Goal: Task Accomplishment & Management: Manage account settings

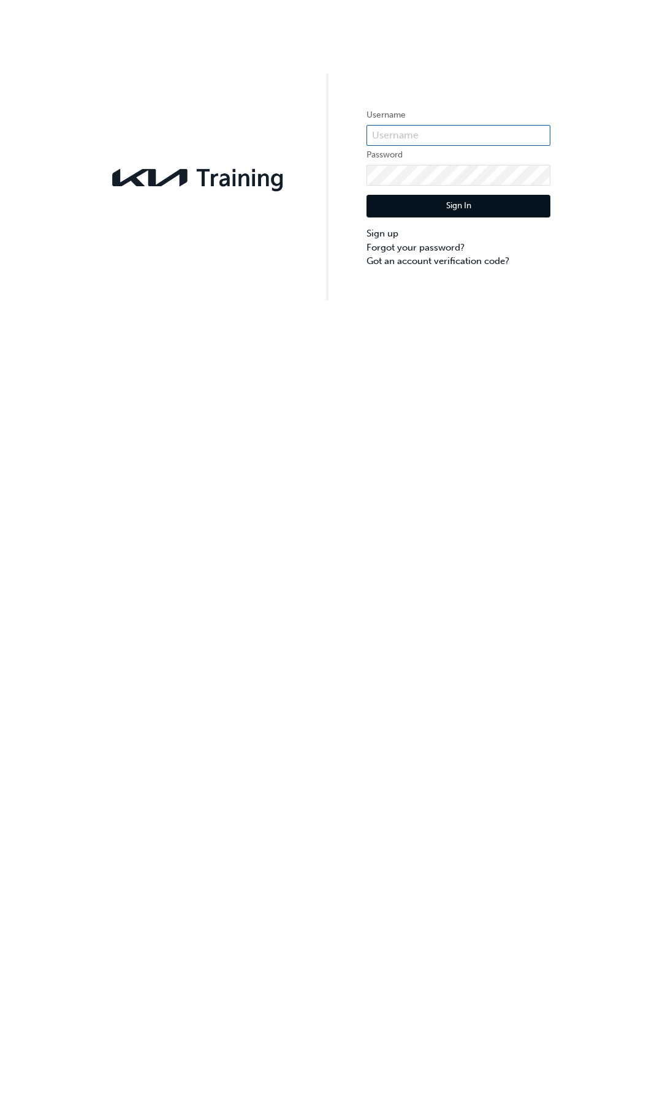
type input "kau84001h1"
click at [470, 199] on button "Sign In" at bounding box center [458, 206] width 184 height 23
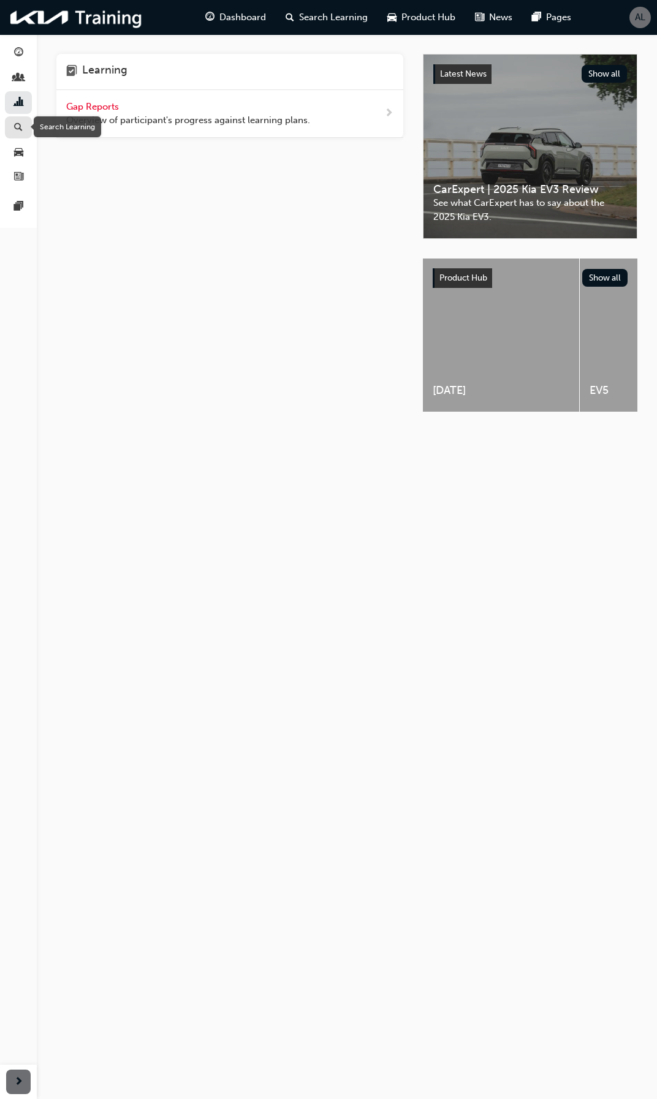
click at [19, 123] on span "search-icon" at bounding box center [18, 128] width 9 height 11
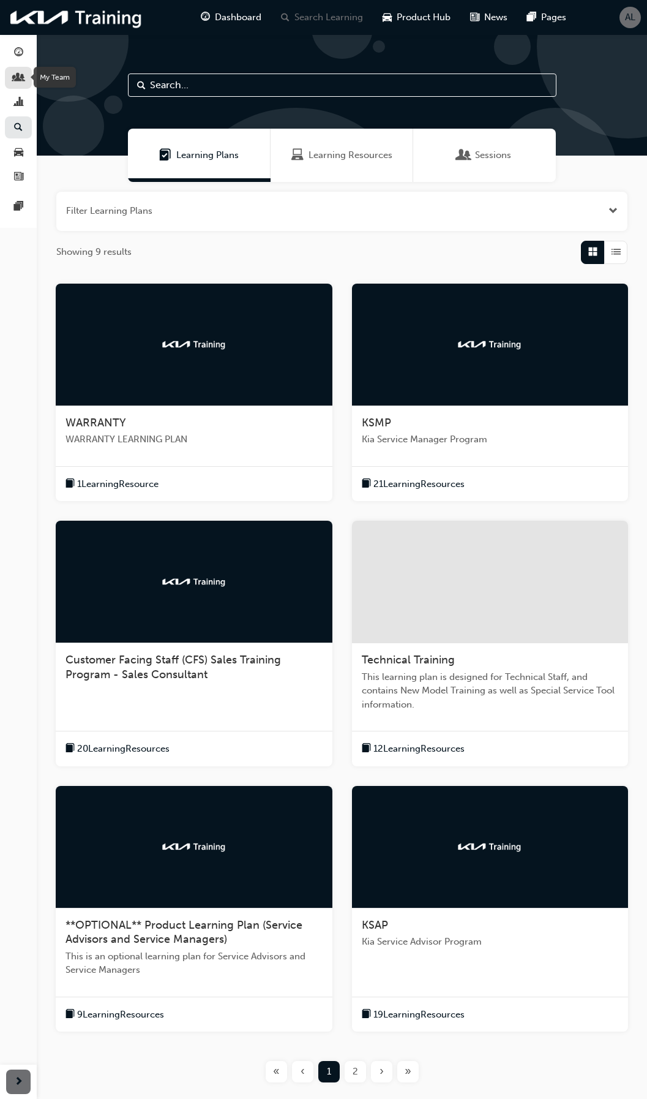
click at [20, 75] on span "people-icon" at bounding box center [18, 78] width 9 height 11
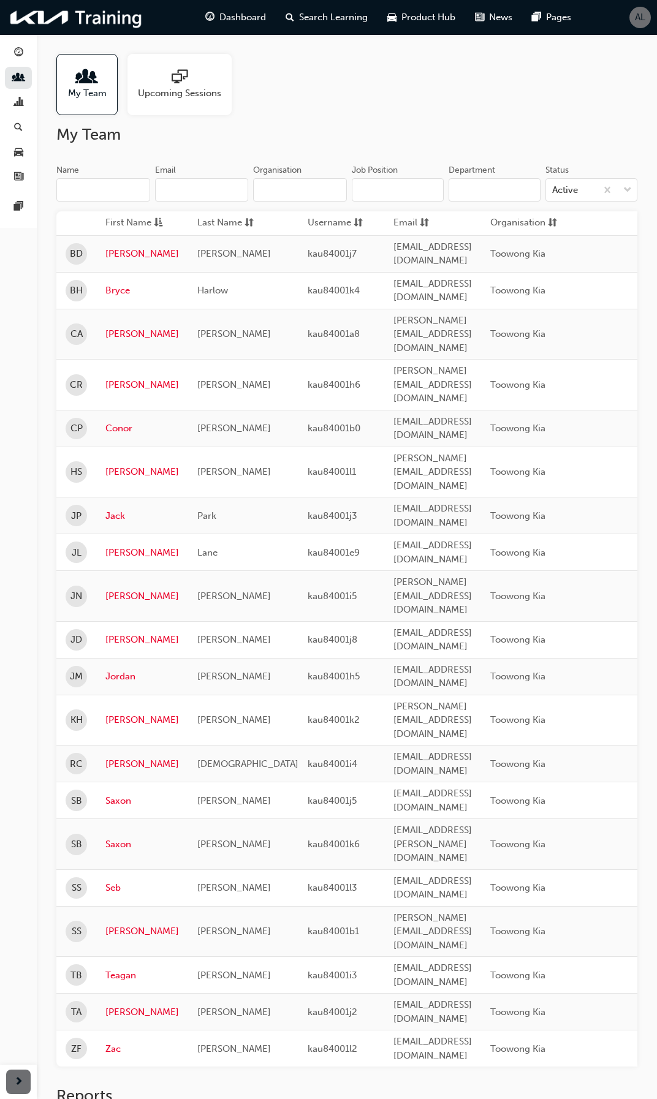
click at [159, 91] on span "Upcoming Sessions" at bounding box center [179, 93] width 83 height 14
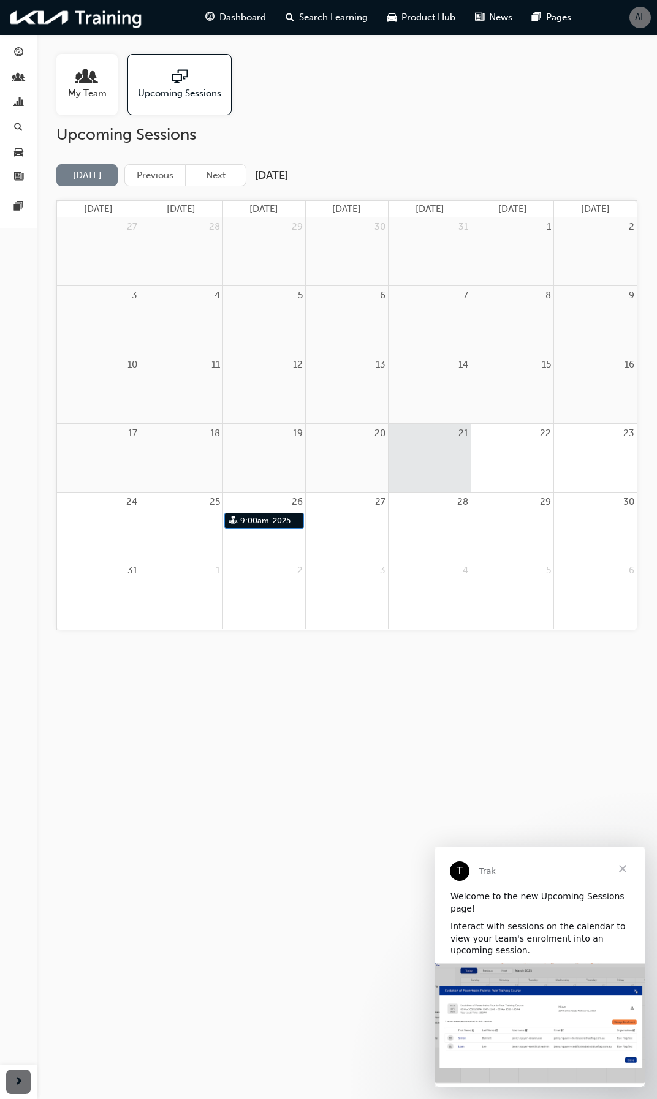
click at [619, 867] on span "Close" at bounding box center [622, 869] width 44 height 44
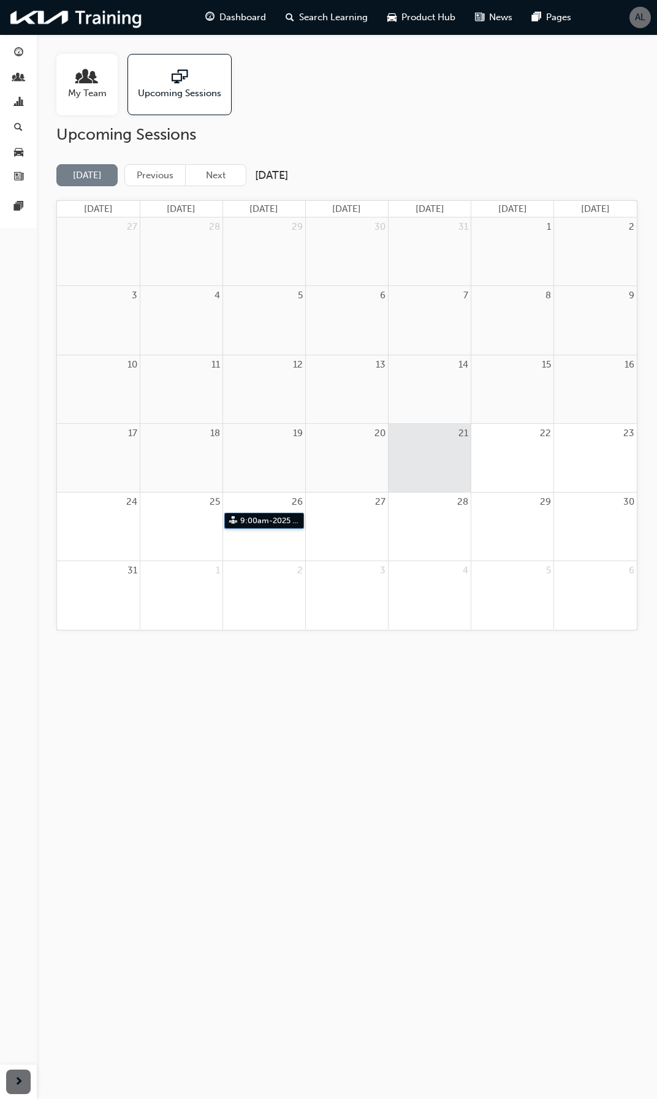
click at [267, 520] on link "9:00am - 2025 - Warranty training" at bounding box center [264, 521] width 80 height 17
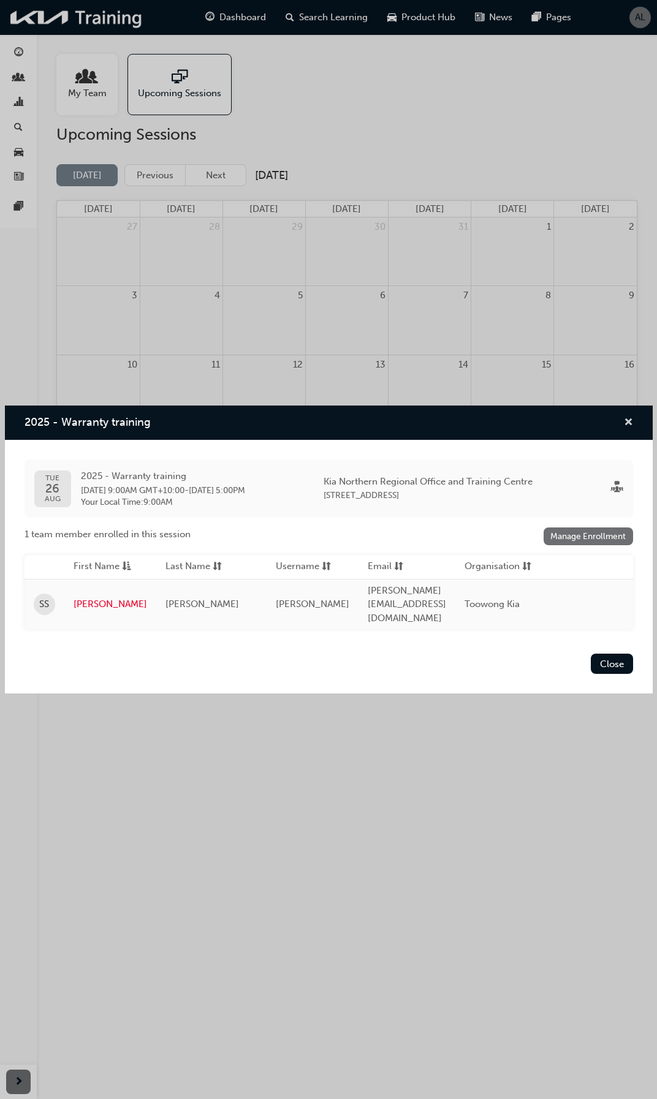
click at [632, 429] on span "cross-icon" at bounding box center [628, 423] width 9 height 11
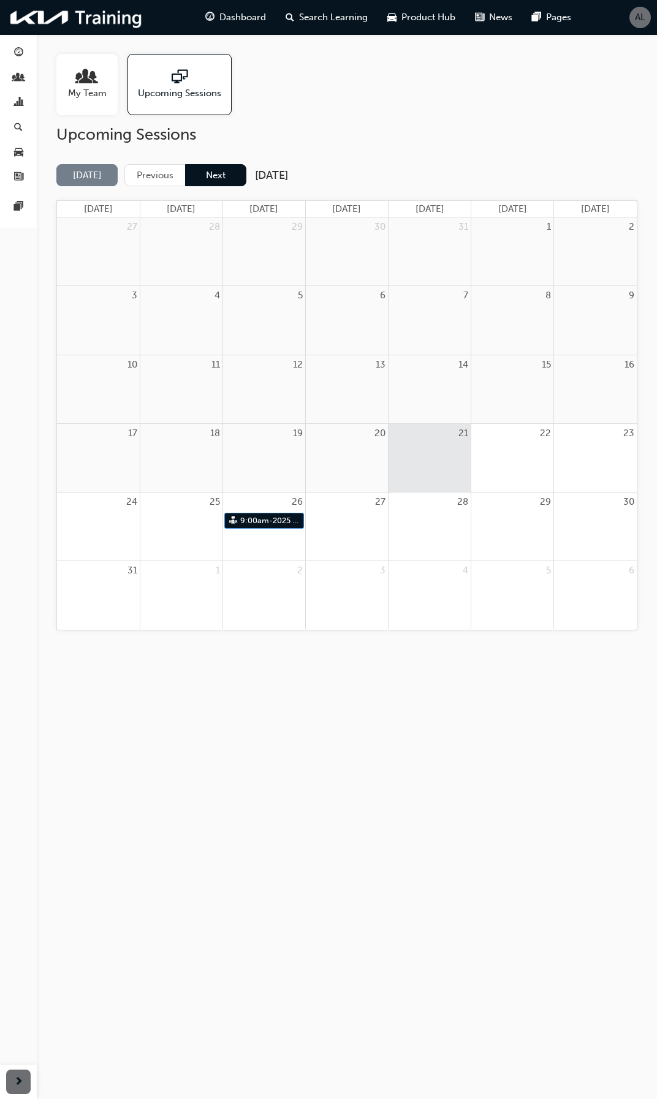
click at [218, 167] on button "Next" at bounding box center [215, 175] width 61 height 23
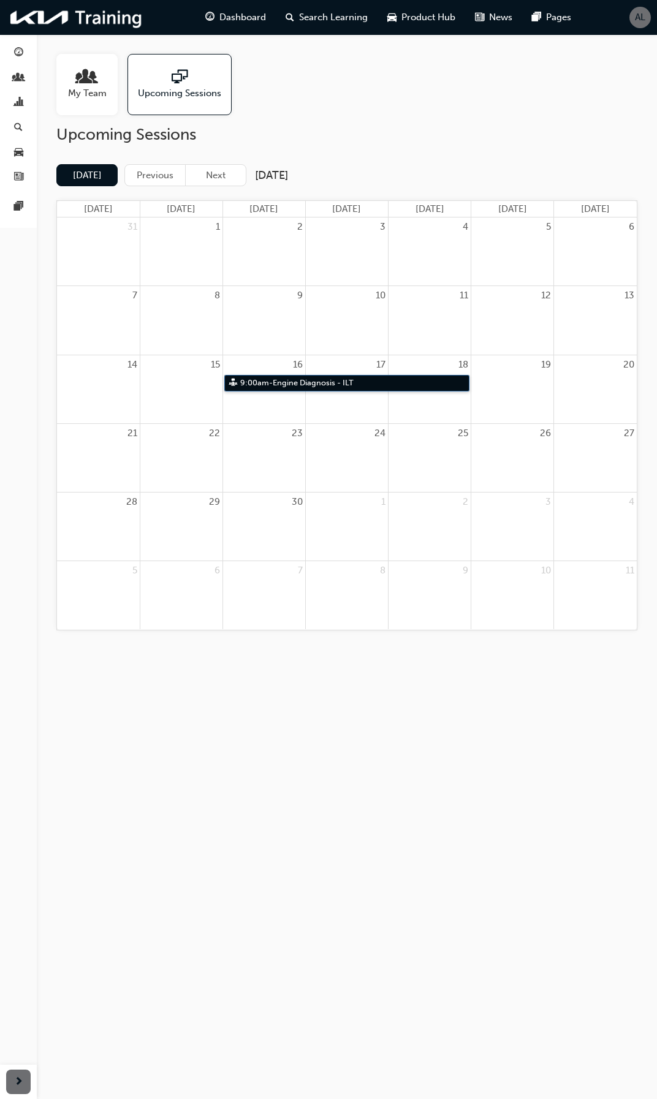
click at [270, 386] on link "9:00am - Engine Diagnosis - ILT" at bounding box center [346, 383] width 245 height 17
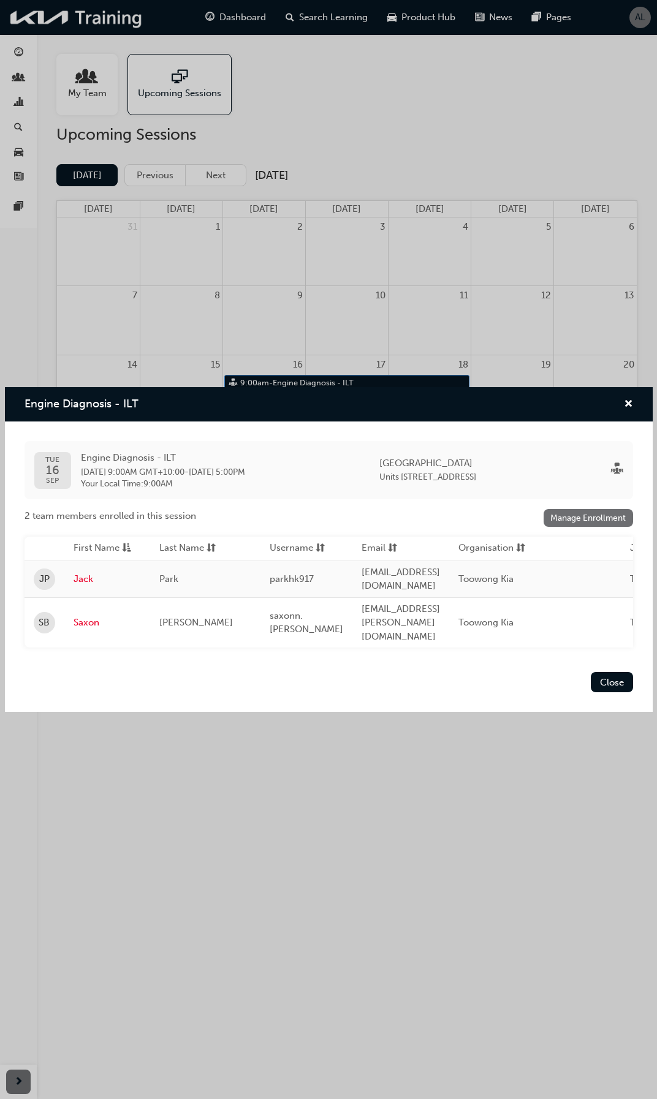
click at [581, 526] on link "Manage Enrollment" at bounding box center [587, 518] width 89 height 18
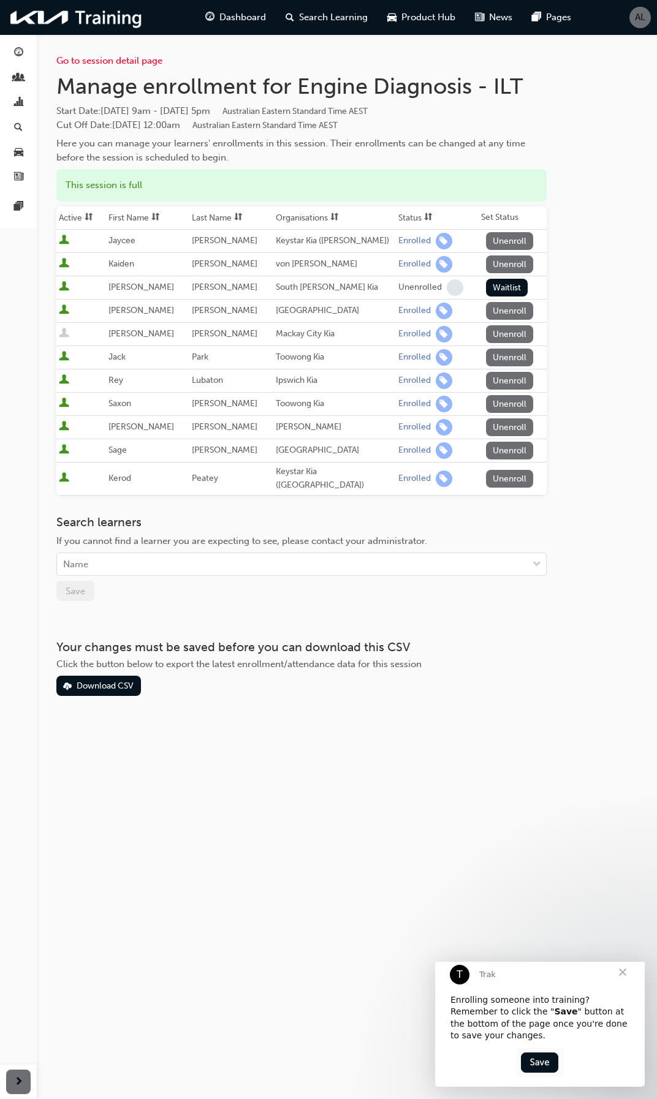
click at [515, 356] on button "Unenroll" at bounding box center [510, 358] width 48 height 18
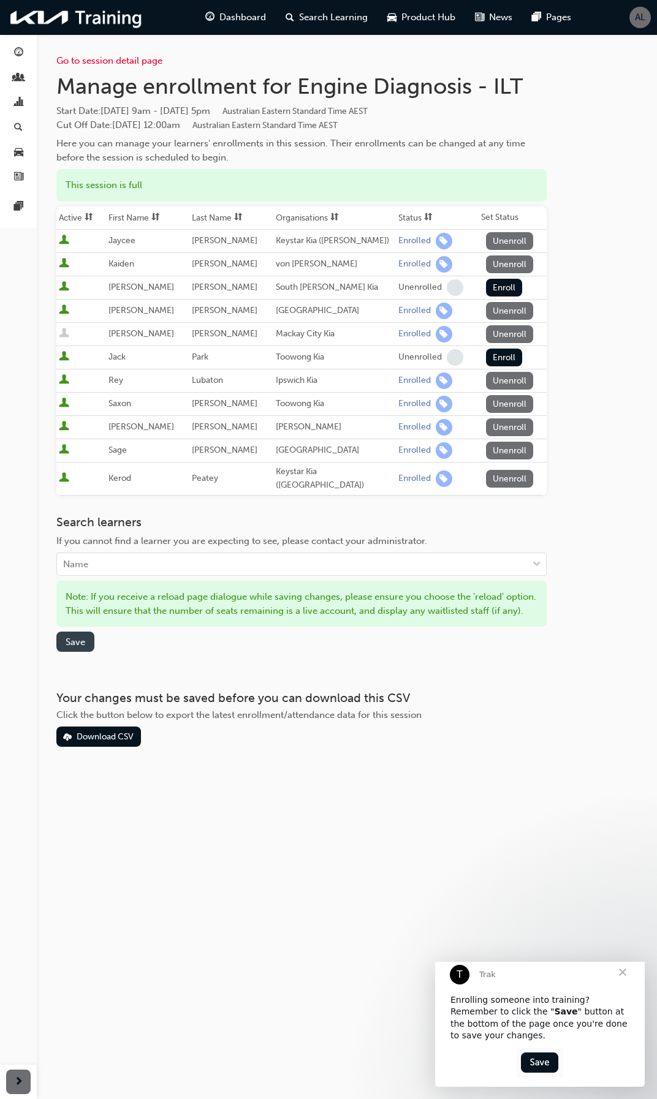
click at [80, 647] on span "Save" at bounding box center [76, 641] width 20 height 11
